Goal: Information Seeking & Learning: Learn about a topic

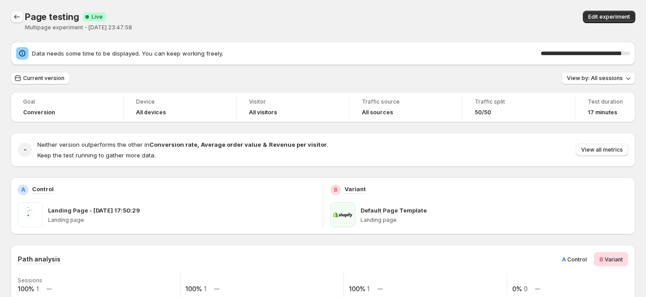
click at [20, 18] on icon "Back" at bounding box center [16, 16] width 9 height 9
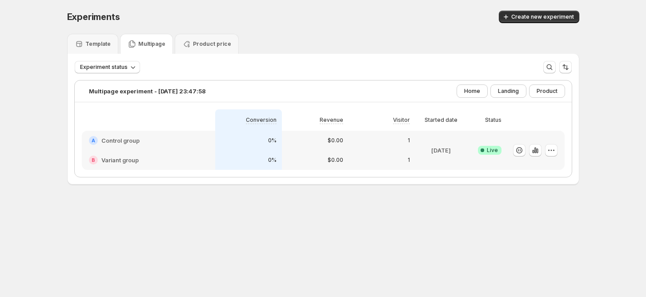
click at [483, 149] on icon at bounding box center [482, 150] width 9 height 9
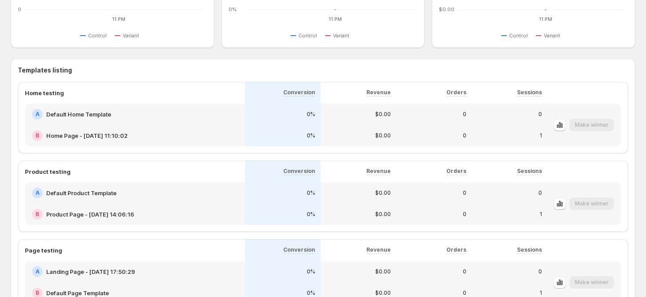
scroll to position [474, 0]
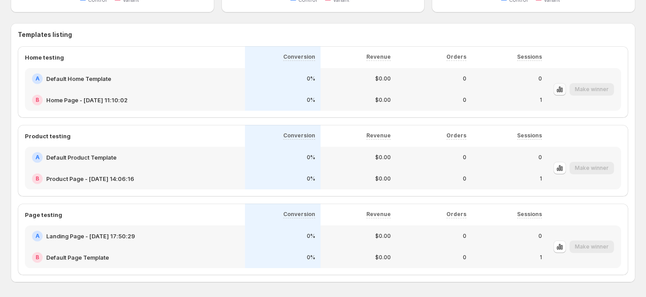
click at [564, 87] on icon "button" at bounding box center [559, 89] width 9 height 9
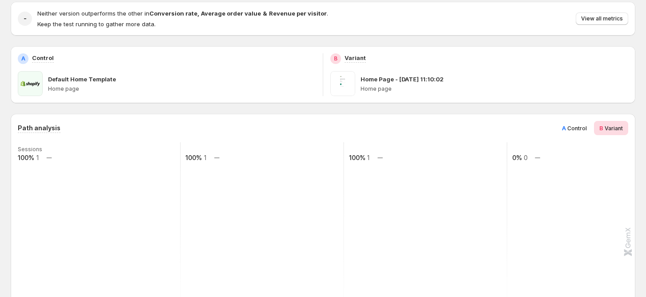
scroll to position [178, 0]
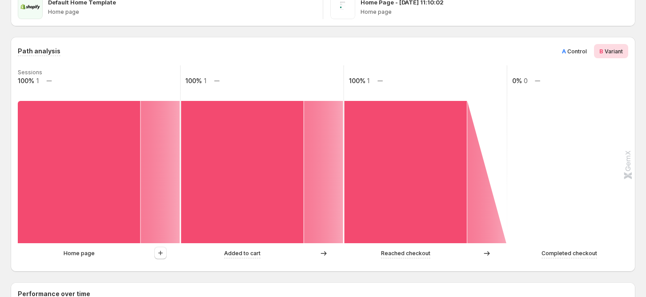
click at [584, 52] on span "Control" at bounding box center [577, 51] width 20 height 7
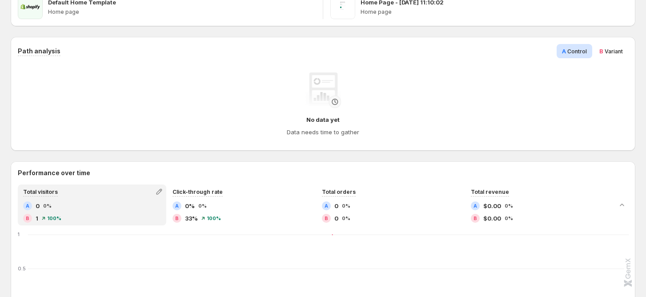
scroll to position [208, 0]
click at [613, 54] on span "Variant" at bounding box center [614, 51] width 18 height 7
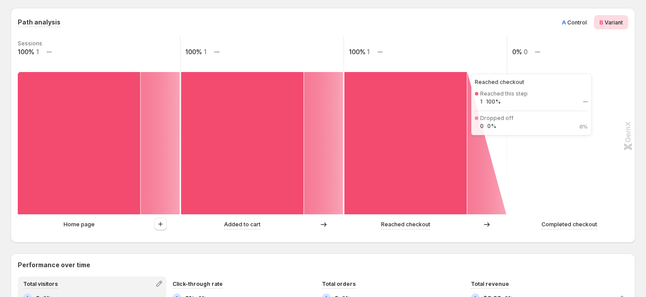
scroll to position [296, 0]
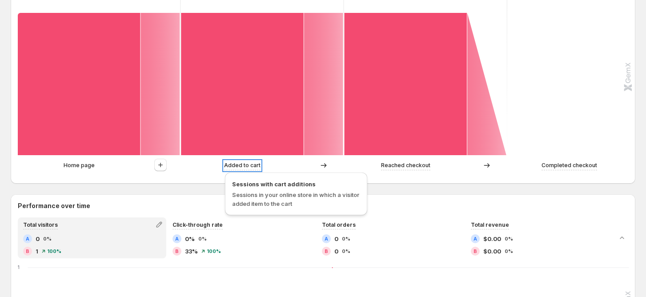
click at [258, 168] on p "Added to cart" at bounding box center [242, 165] width 36 height 9
click at [245, 168] on p "Added to cart" at bounding box center [242, 165] width 36 height 9
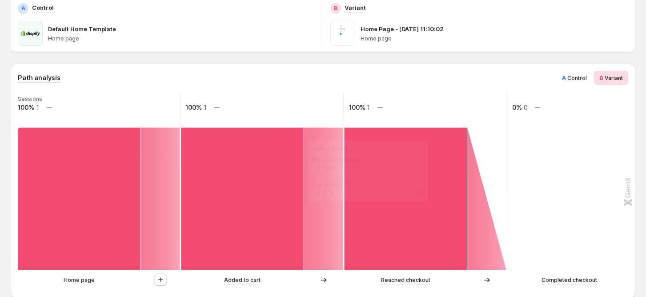
scroll to position [237, 0]
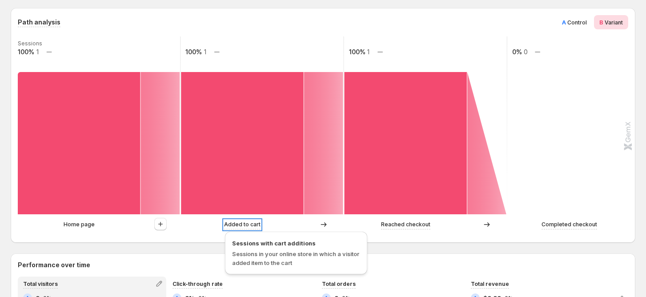
click at [232, 226] on p "Added to cart" at bounding box center [242, 224] width 36 height 9
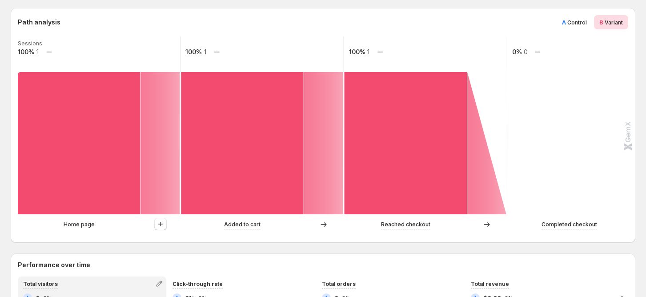
click at [152, 222] on div at bounding box center [161, 224] width 40 height 13
click at [154, 222] on button "button" at bounding box center [160, 224] width 12 height 12
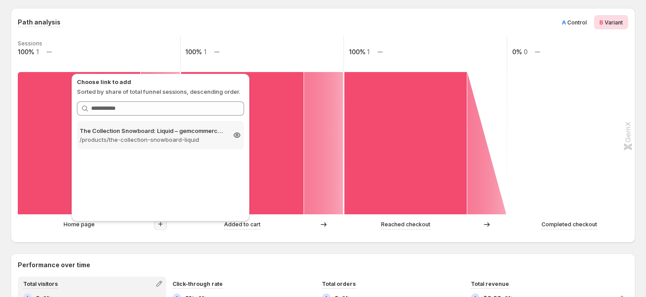
click at [174, 142] on p "/products/the-collection-snowboard-liquid" at bounding box center [153, 139] width 146 height 9
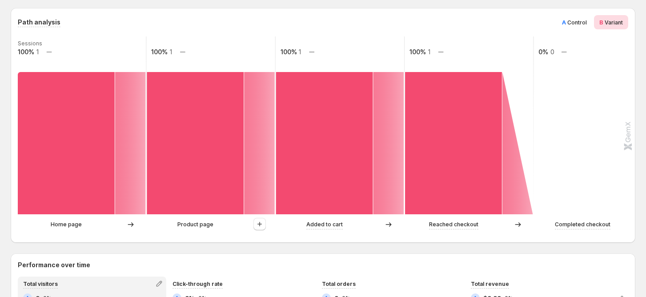
click at [71, 229] on p "Home page" at bounding box center [66, 224] width 31 height 9
click at [83, 225] on div "Home page" at bounding box center [66, 224] width 97 height 9
click at [128, 140] on icon at bounding box center [130, 143] width 31 height 142
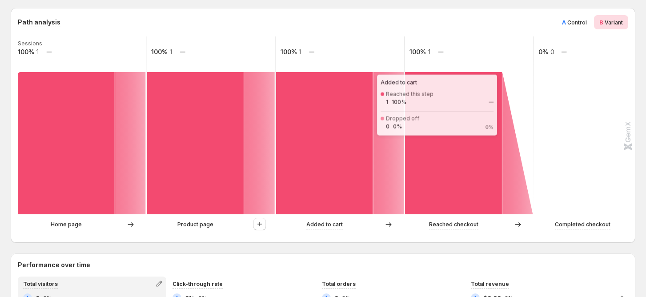
click at [303, 132] on rect at bounding box center [324, 143] width 97 height 142
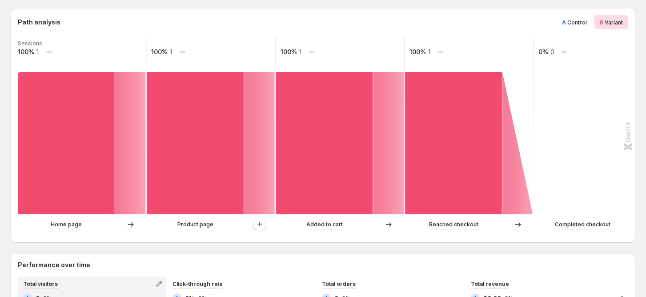
click at [395, 151] on icon at bounding box center [388, 143] width 31 height 142
click at [416, 151] on rect at bounding box center [453, 143] width 97 height 142
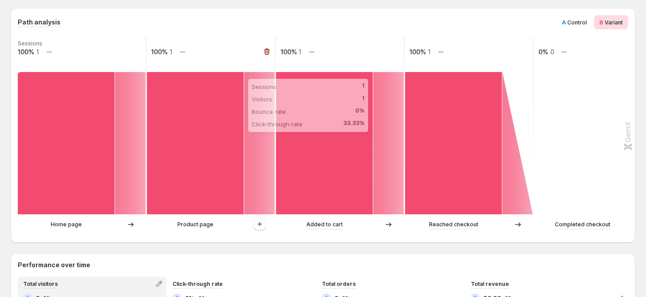
click at [227, 154] on rect at bounding box center [195, 143] width 97 height 142
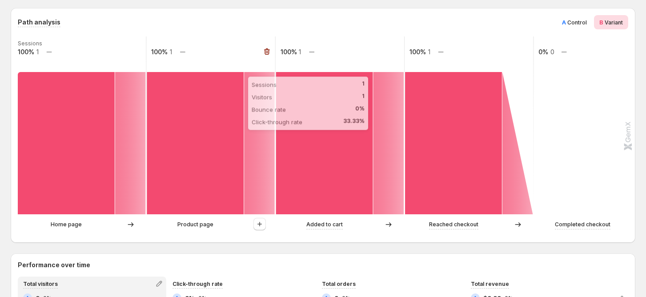
scroll to position [0, 0]
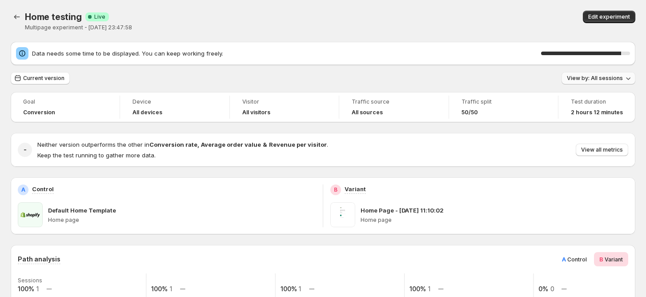
click at [616, 74] on button "View by: All sessions" at bounding box center [599, 78] width 74 height 12
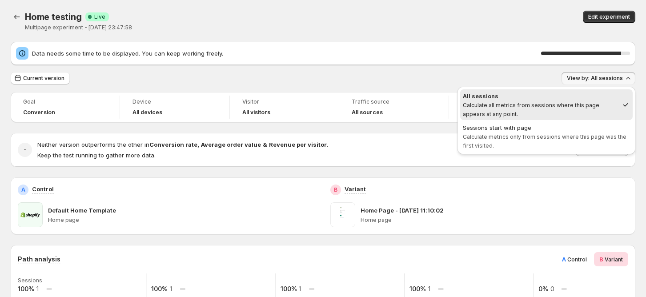
click at [553, 87] on div "All sessions Calculate all metrics from sessions where this page appears at any…" at bounding box center [547, 121] width 178 height 68
click at [17, 21] on icon "Back" at bounding box center [16, 16] width 9 height 9
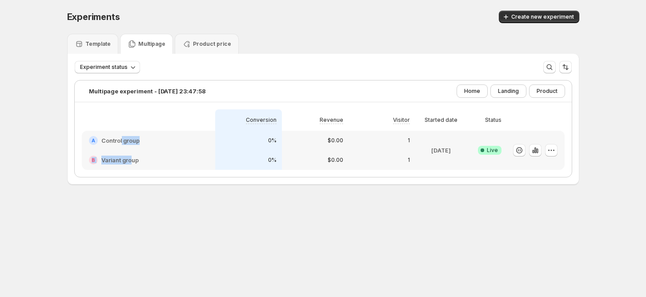
drag, startPoint x: 125, startPoint y: 137, endPoint x: 133, endPoint y: 198, distance: 61.9
click at [133, 198] on div "Experiments. This page is ready Experiments Create new experiment Template Mult…" at bounding box center [323, 116] width 534 height 233
click at [95, 42] on p "Template" at bounding box center [97, 43] width 25 height 7
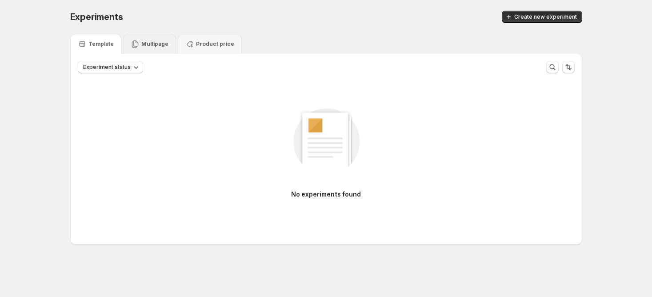
click at [155, 40] on div "Multipage" at bounding box center [150, 44] width 38 height 9
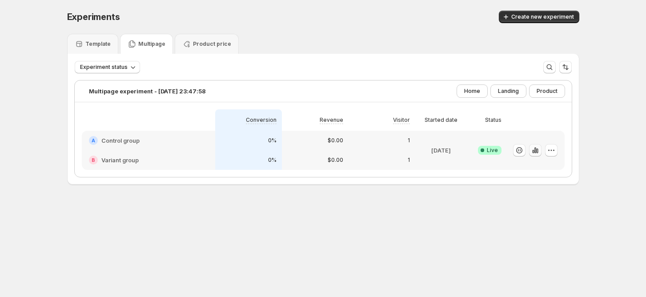
click at [536, 150] on icon "button" at bounding box center [535, 150] width 2 height 6
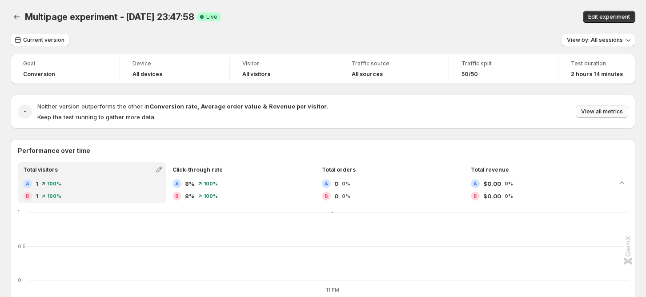
click at [596, 108] on button "View all metrics" at bounding box center [602, 111] width 52 height 12
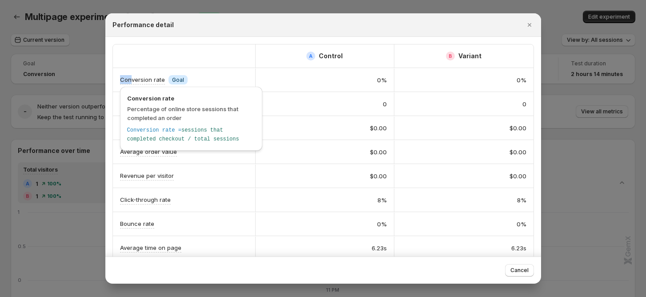
drag, startPoint x: 111, startPoint y: 81, endPoint x: 174, endPoint y: 80, distance: 63.6
click at [161, 82] on div "A Control B Variant Conversion rate Info Goal 0% 0% Orders 0 0 Revenue $0.00 $0…" at bounding box center [323, 236] width 436 height 398
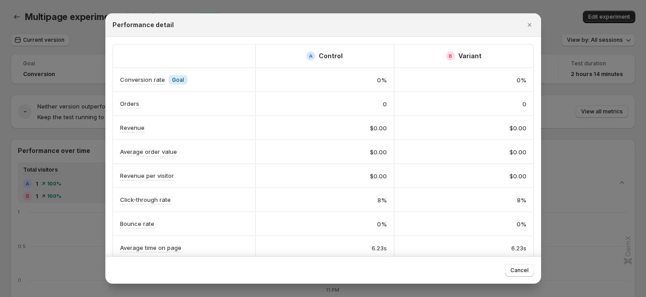
click at [180, 80] on span "Goal" at bounding box center [178, 79] width 12 height 7
click at [177, 81] on span "Goal" at bounding box center [178, 79] width 12 height 7
drag, startPoint x: 171, startPoint y: 82, endPoint x: 179, endPoint y: 81, distance: 7.6
click at [178, 82] on span "Goal" at bounding box center [178, 79] width 12 height 7
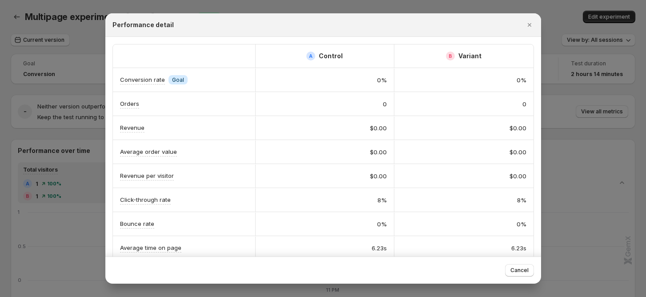
click at [182, 80] on span "Info Goal" at bounding box center [178, 79] width 19 height 9
click at [362, 78] on div "0%" at bounding box center [325, 80] width 124 height 9
drag, startPoint x: 358, startPoint y: 88, endPoint x: 392, endPoint y: 87, distance: 33.4
click at [392, 87] on div "Conversion rate Info Goal 0% 0%" at bounding box center [323, 80] width 421 height 24
drag, startPoint x: 304, startPoint y: 61, endPoint x: 314, endPoint y: 67, distance: 11.5
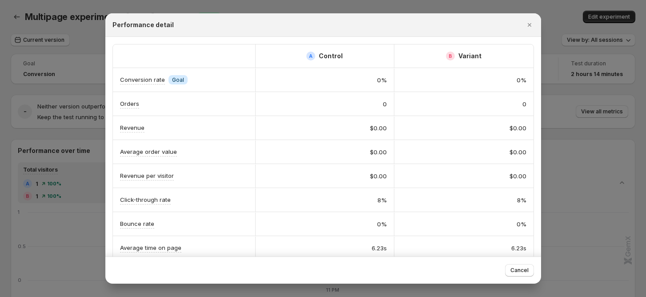
click at [303, 64] on div "A Control" at bounding box center [324, 55] width 139 height 23
drag, startPoint x: 342, startPoint y: 73, endPoint x: 415, endPoint y: 80, distance: 73.8
click at [415, 80] on div "Conversion rate Info Goal 0% 0%" at bounding box center [323, 80] width 421 height 24
drag, startPoint x: 292, startPoint y: 53, endPoint x: 362, endPoint y: 53, distance: 70.7
click at [362, 53] on div "A Control" at bounding box center [325, 56] width 124 height 9
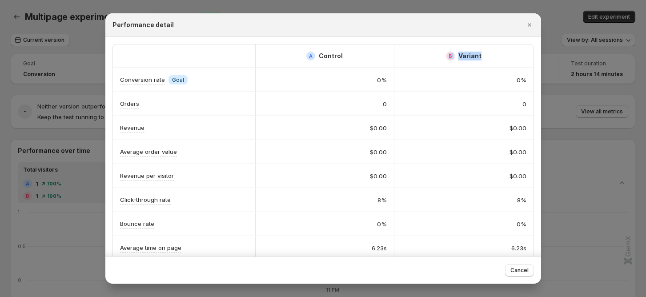
scroll to position [0, 5]
drag, startPoint x: 447, startPoint y: 56, endPoint x: 503, endPoint y: 77, distance: 60.0
click at [526, 76] on div "A Control B Variant Conversion rate Info Goal 0% 0% Orders 0 0 Revenue $0.00 $0…" at bounding box center [323, 235] width 421 height 383
click at [502, 78] on div "0%" at bounding box center [464, 80] width 125 height 9
click at [346, 81] on div "0%" at bounding box center [325, 80] width 124 height 9
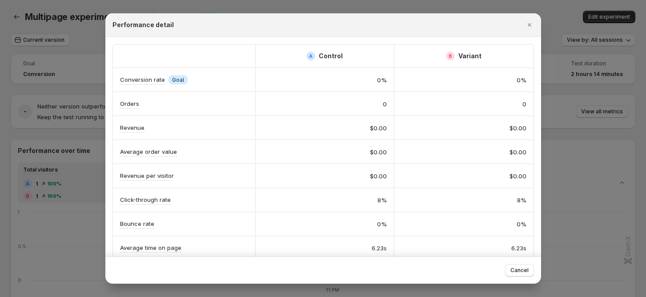
drag, startPoint x: 483, startPoint y: 68, endPoint x: 468, endPoint y: 70, distance: 14.8
click at [476, 69] on div "0%" at bounding box center [463, 79] width 139 height 23
click at [310, 70] on div "0%" at bounding box center [324, 79] width 139 height 23
click at [323, 80] on div "0%" at bounding box center [325, 80] width 124 height 9
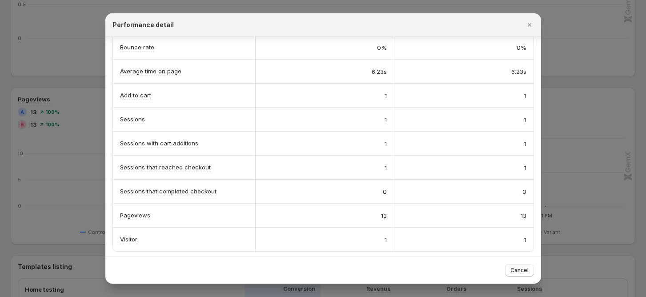
scroll to position [296, 0]
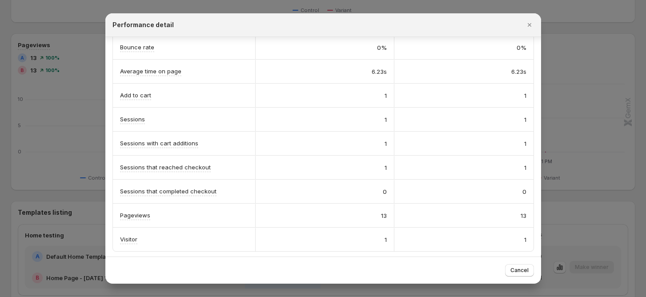
click at [449, 270] on div "Cancel" at bounding box center [324, 270] width 422 height 12
drag, startPoint x: 337, startPoint y: 211, endPoint x: 461, endPoint y: 215, distance: 124.6
click at [461, 215] on div "Pageviews 13 13" at bounding box center [323, 216] width 421 height 24
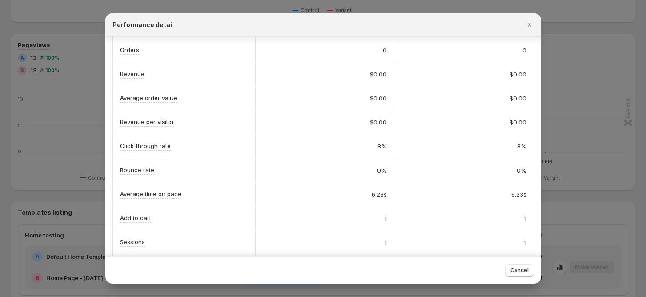
scroll to position [0, 0]
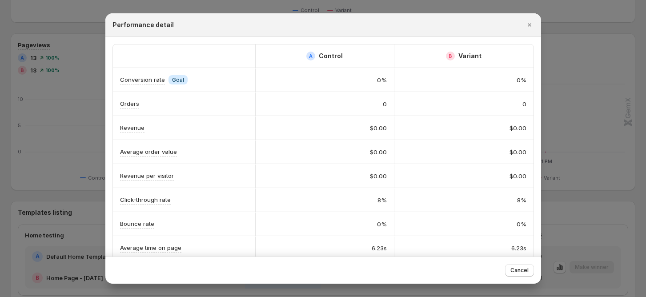
click at [523, 19] on div "Performance detail" at bounding box center [323, 25] width 436 height 24
click at [526, 23] on icon "Close" at bounding box center [529, 24] width 9 height 9
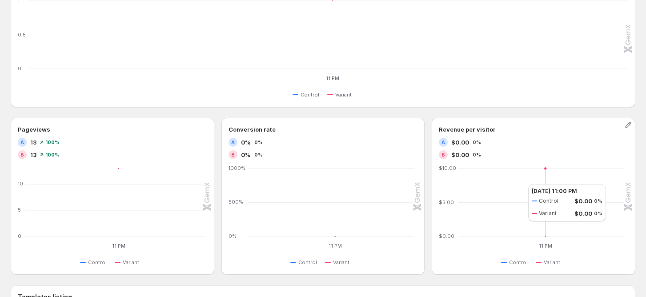
scroll to position [33, 0]
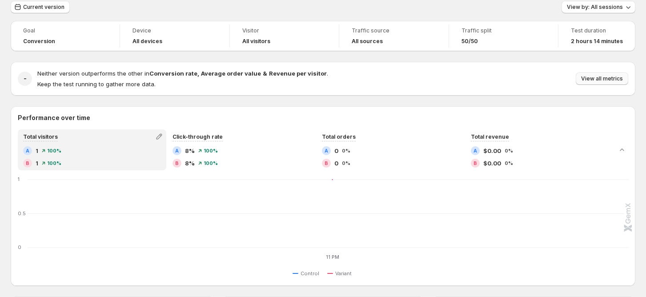
click at [603, 80] on span "View all metrics" at bounding box center [602, 78] width 42 height 7
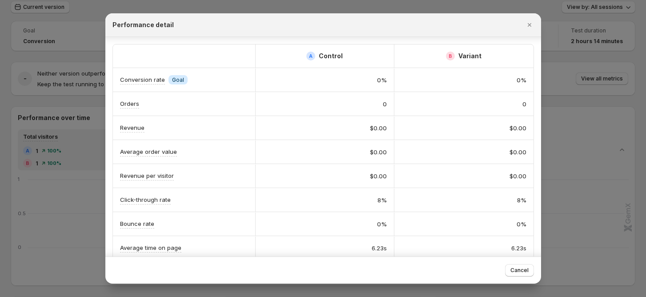
scroll to position [177, 0]
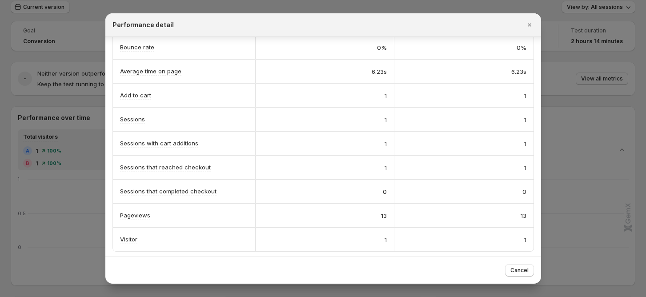
click at [556, 72] on div at bounding box center [323, 148] width 646 height 297
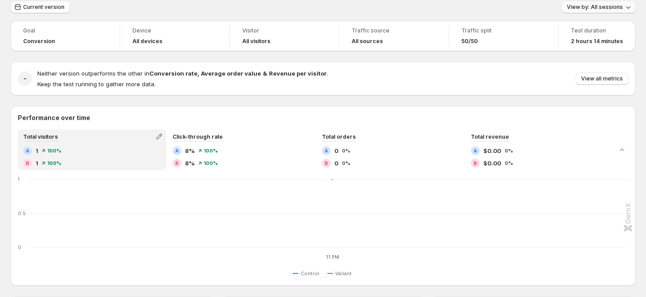
click at [608, 10] on button "View by: All sessions" at bounding box center [599, 7] width 74 height 12
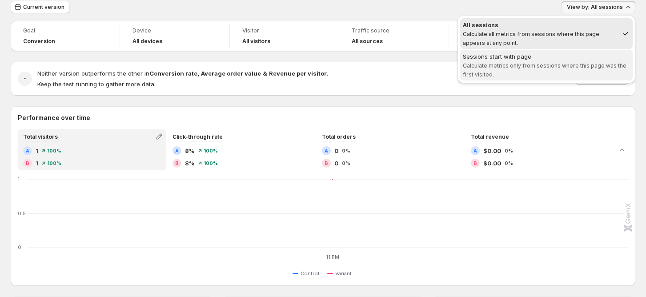
click at [559, 57] on div "Sessions start with page" at bounding box center [546, 56] width 167 height 9
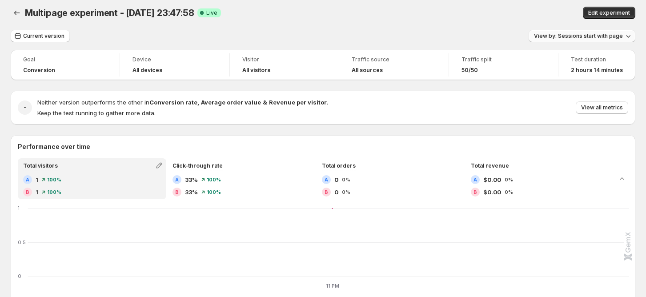
scroll to position [0, 0]
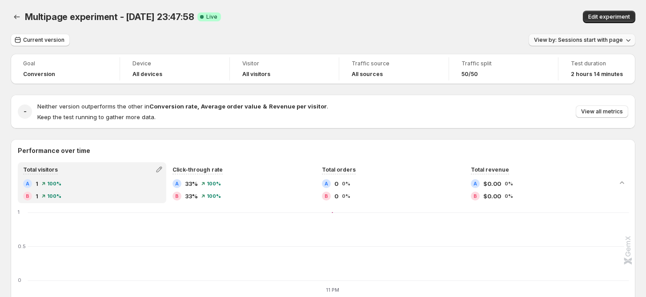
click at [606, 36] on button "View by: Sessions start with page" at bounding box center [582, 40] width 107 height 12
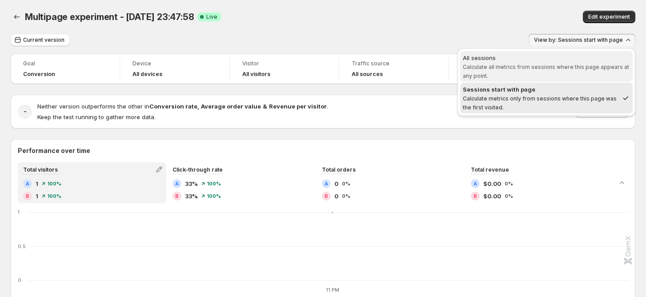
click at [569, 64] on span "Calculate all metrics from sessions where this page appears at any point." at bounding box center [546, 72] width 166 height 16
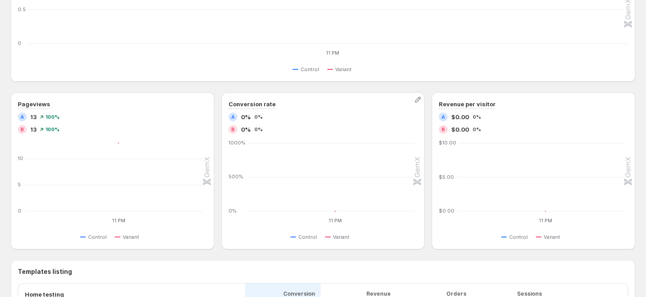
scroll to position [59, 0]
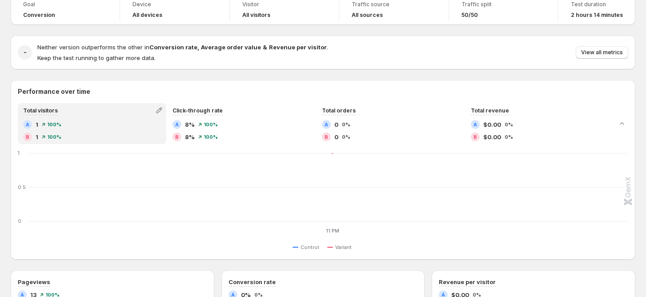
click at [91, 107] on div "Total visitors" at bounding box center [92, 110] width 147 height 12
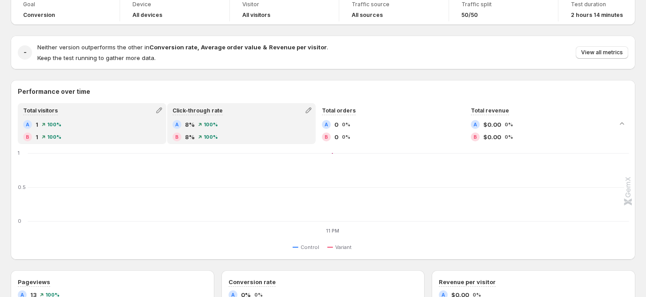
click at [253, 118] on div "Click-through rate A 8% 100% B 8% 100%" at bounding box center [241, 123] width 147 height 39
click at [73, 120] on div "A 1 100%" at bounding box center [92, 124] width 138 height 9
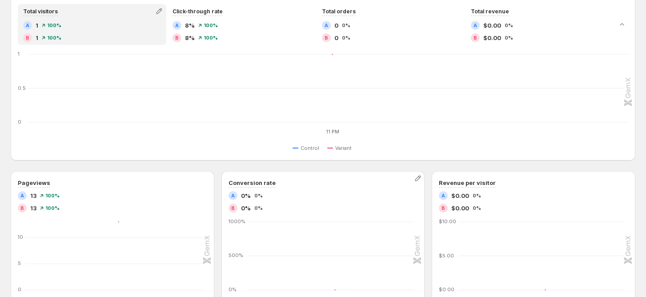
scroll to position [237, 0]
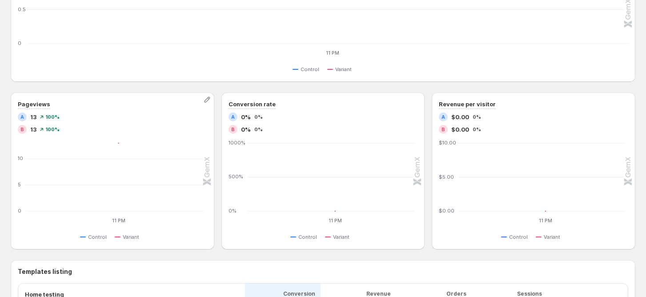
click at [132, 127] on div "B 13 100%" at bounding box center [112, 129] width 189 height 9
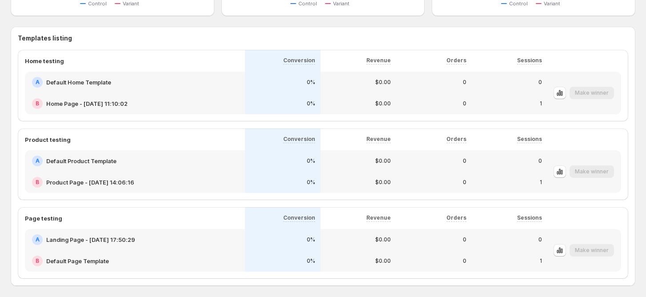
scroll to position [507, 0]
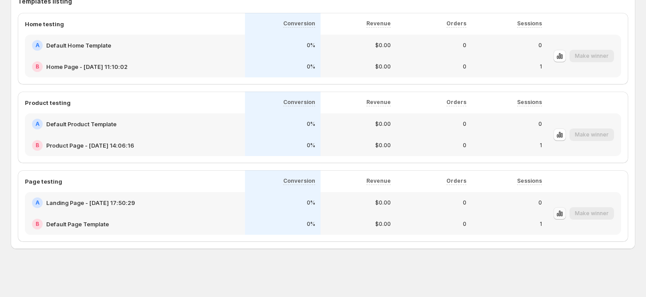
click at [561, 212] on icon "button" at bounding box center [560, 213] width 2 height 6
